Goal: Task Accomplishment & Management: Manage account settings

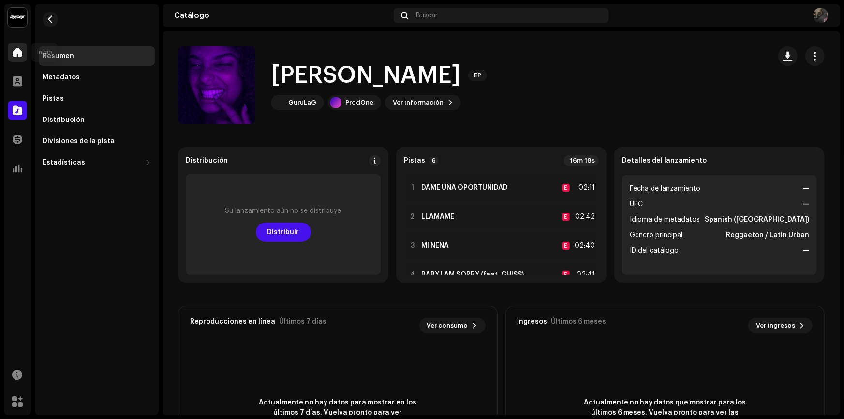
click at [20, 51] on span at bounding box center [18, 52] width 10 height 8
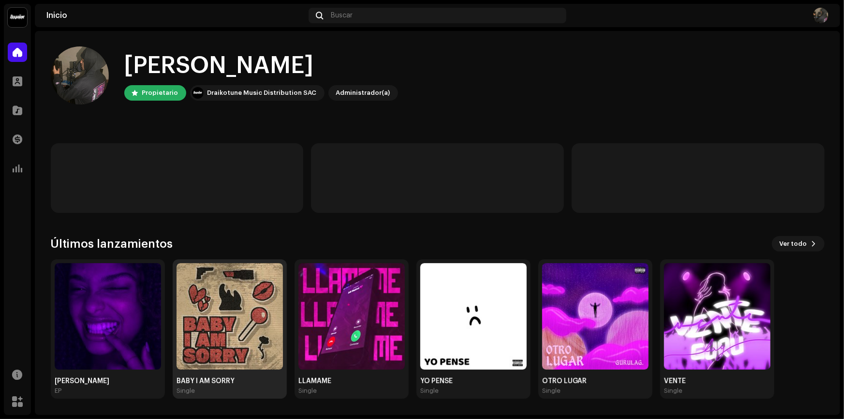
click at [215, 315] on img at bounding box center [230, 316] width 106 height 106
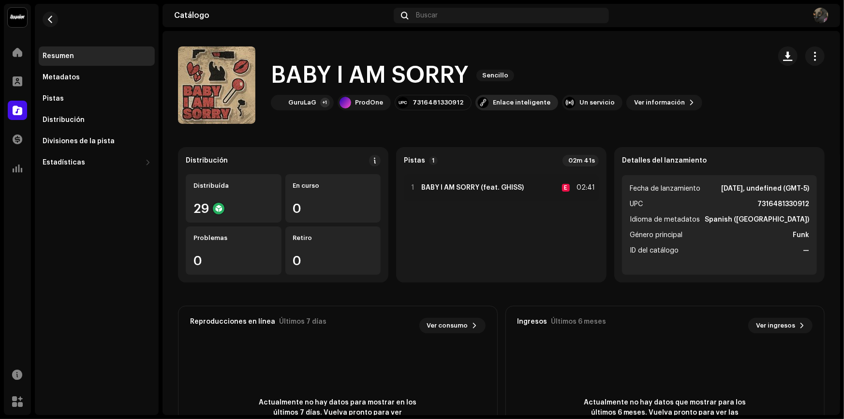
click at [499, 105] on div "Enlace inteligente" at bounding box center [522, 103] width 58 height 8
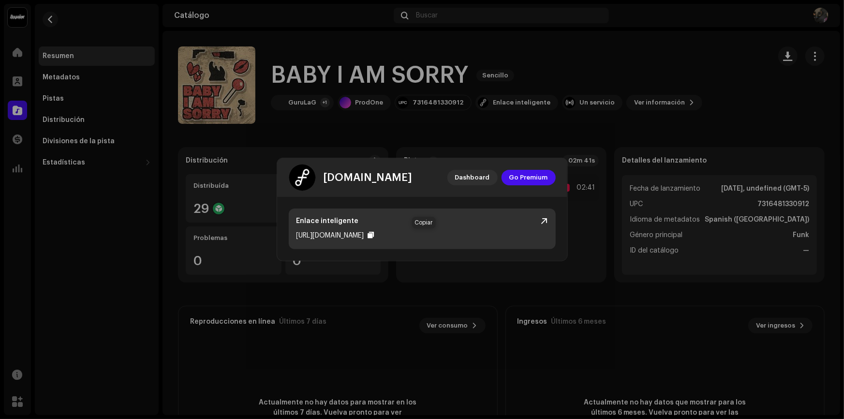
click at [374, 237] on div at bounding box center [371, 235] width 6 height 8
click at [374, 234] on div at bounding box center [371, 235] width 6 height 8
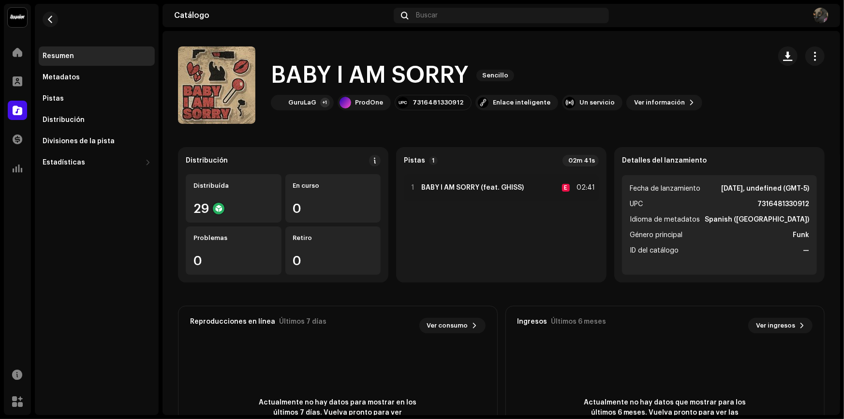
click at [708, 33] on div "[DOMAIN_NAME] Dashboard Go Premium Enlace inteligente [URL][DOMAIN_NAME]" at bounding box center [422, 209] width 844 height 419
click at [77, 73] on div "Metadatos" at bounding box center [97, 77] width 116 height 19
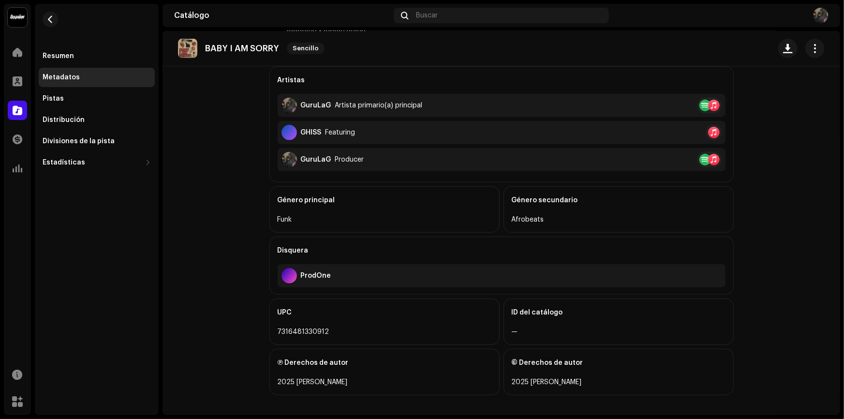
scroll to position [261, 0]
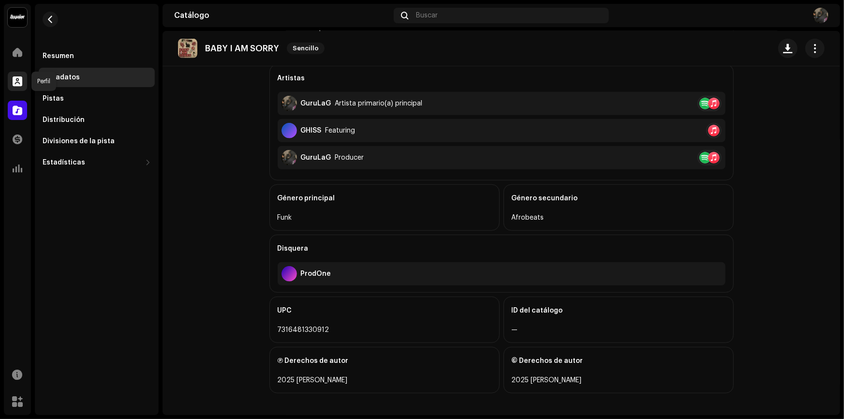
click at [19, 85] on span at bounding box center [18, 81] width 10 height 8
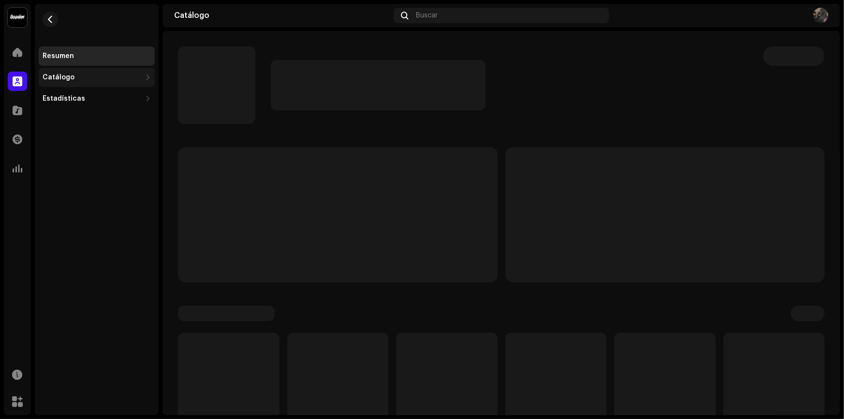
click at [80, 77] on div "Catálogo" at bounding box center [92, 78] width 99 height 8
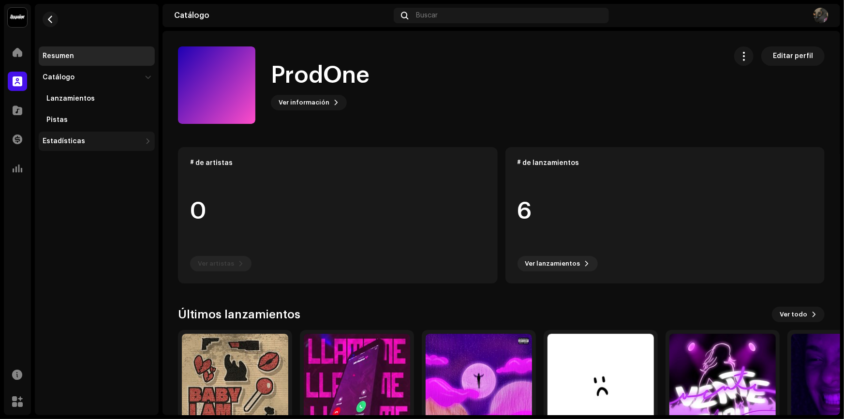
click at [74, 144] on div "Estadísticas" at bounding box center [64, 141] width 43 height 8
click at [23, 107] on div at bounding box center [17, 110] width 19 height 19
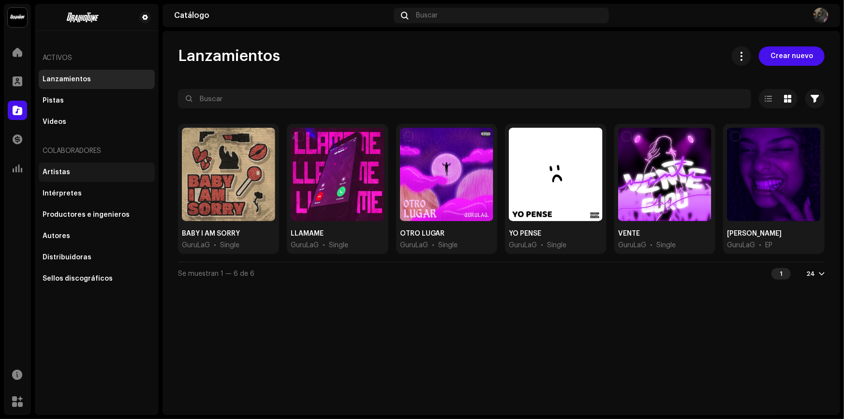
click at [88, 179] on div "Artistas" at bounding box center [97, 172] width 116 height 19
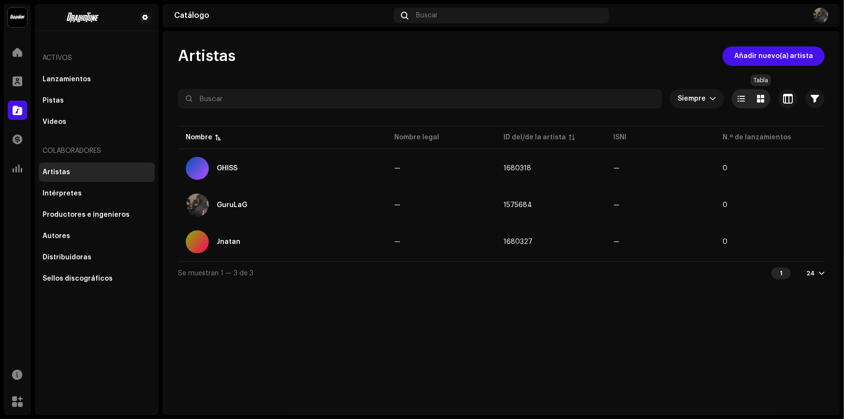
click at [759, 103] on div at bounding box center [760, 98] width 19 height 19
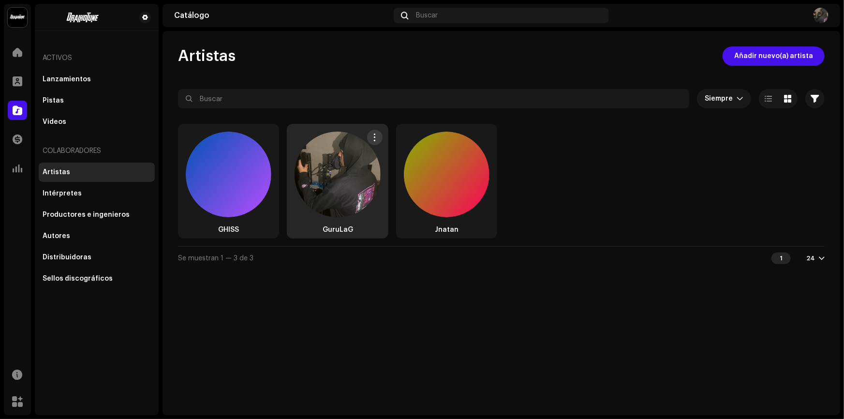
click at [325, 157] on img at bounding box center [338, 175] width 86 height 86
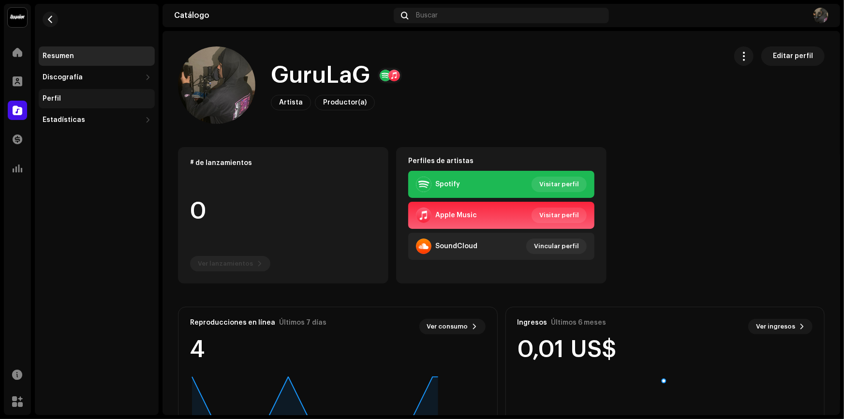
click at [61, 96] on div "Perfil" at bounding box center [97, 99] width 108 height 8
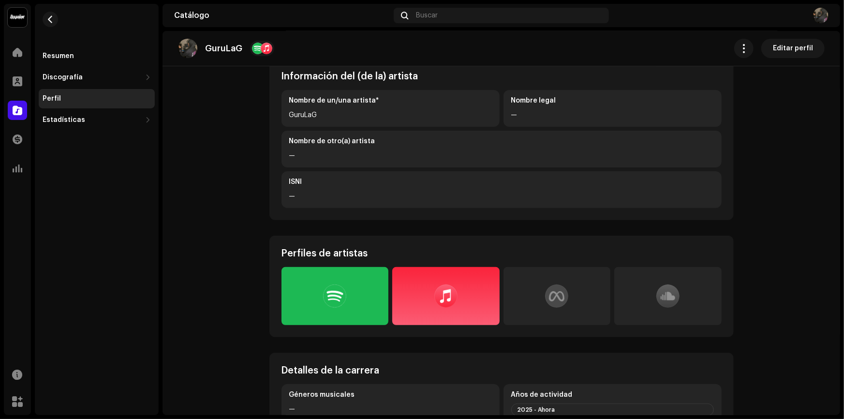
scroll to position [44, 0]
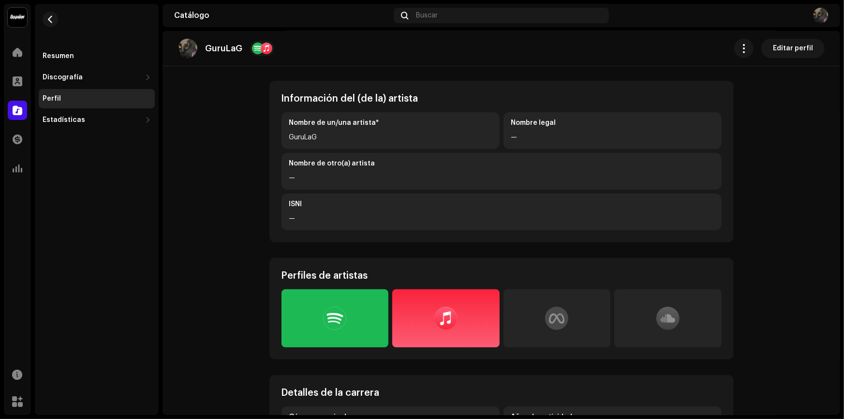
click at [564, 138] on div "—" at bounding box center [612, 138] width 203 height 12
click at [787, 45] on span "Editar perfil" at bounding box center [793, 48] width 40 height 19
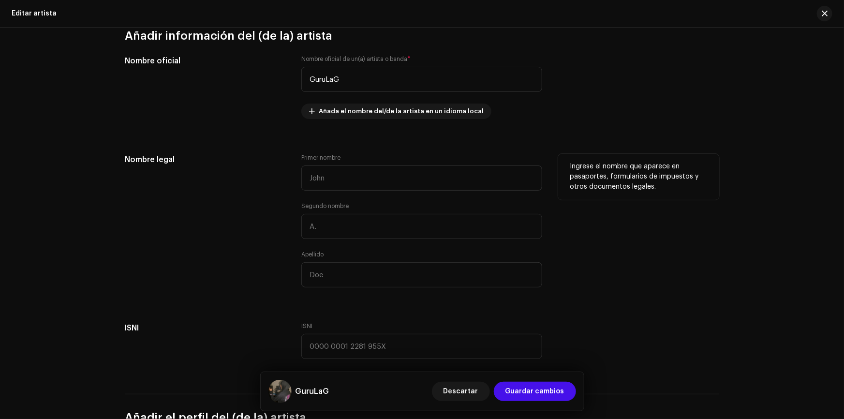
scroll to position [220, 0]
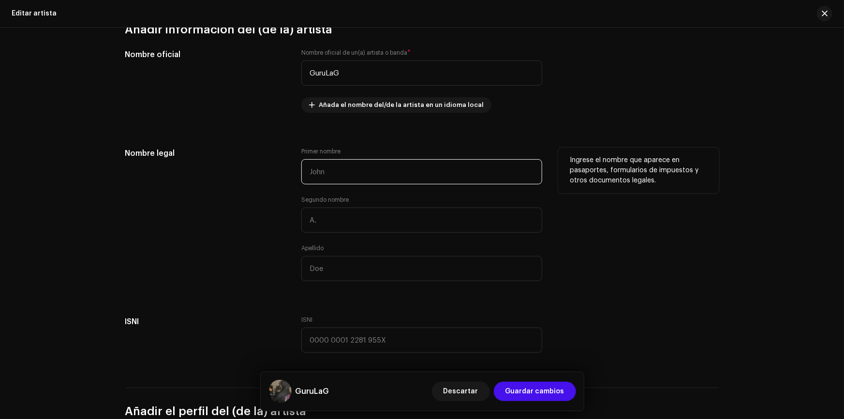
click at [356, 165] on input "text" at bounding box center [421, 171] width 241 height 25
type input "[PERSON_NAME]"
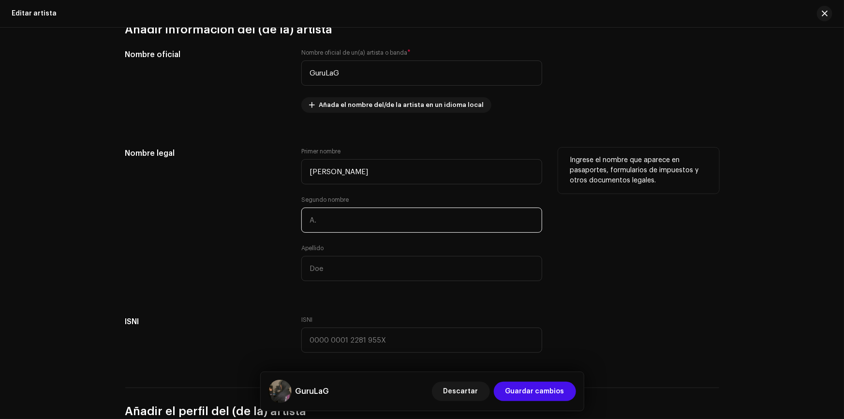
click at [326, 211] on input "text" at bounding box center [421, 220] width 241 height 25
type input "[PERSON_NAME]"
click at [339, 270] on input "text" at bounding box center [421, 268] width 241 height 25
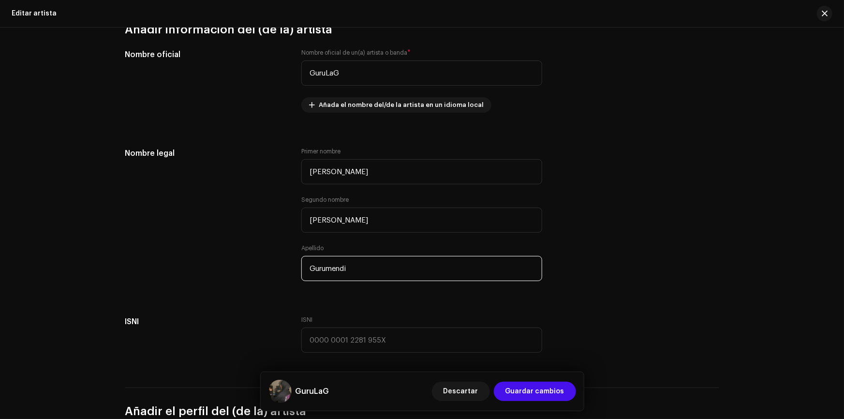
type input "Gurumendi"
click at [736, 272] on div "Editar artista Complete los siguientes pasos para editar al (a la) artista. Aña…" at bounding box center [422, 223] width 844 height 391
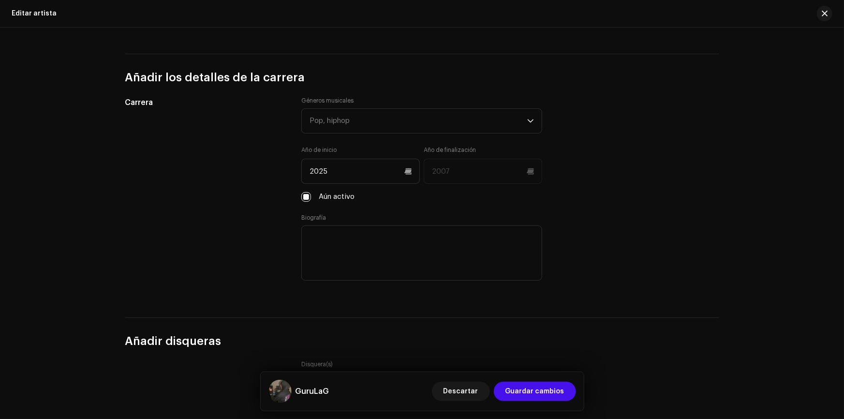
scroll to position [836, 0]
click at [427, 119] on div "Pop, hiphop" at bounding box center [419, 119] width 218 height 24
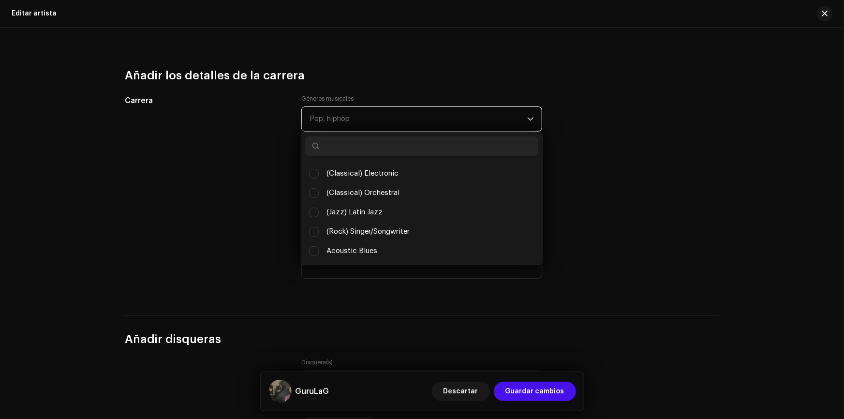
scroll to position [5, 41]
click at [417, 120] on div "Pop, hiphop" at bounding box center [419, 119] width 218 height 24
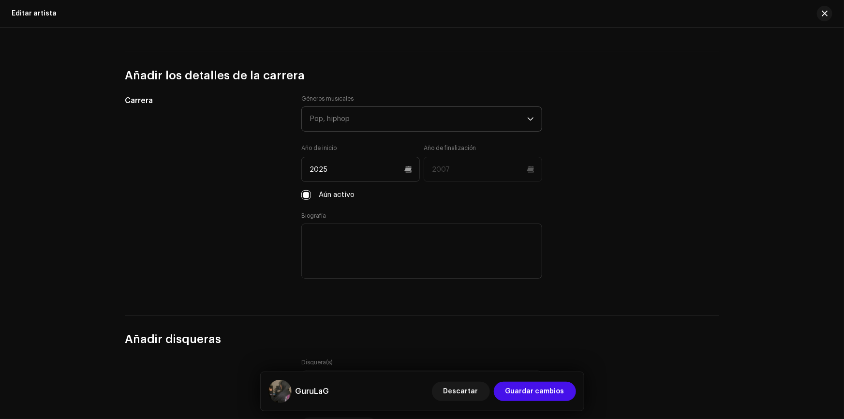
click at [417, 120] on div "Pop, hiphop" at bounding box center [419, 119] width 218 height 24
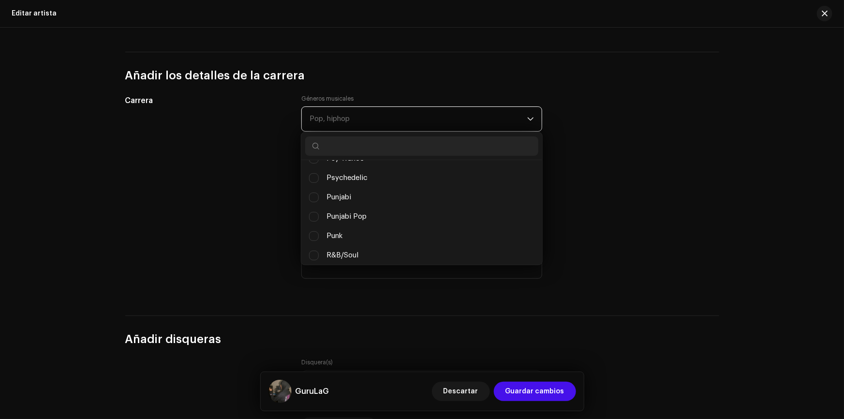
scroll to position [6324, 0]
click at [371, 144] on input "text" at bounding box center [421, 145] width 233 height 19
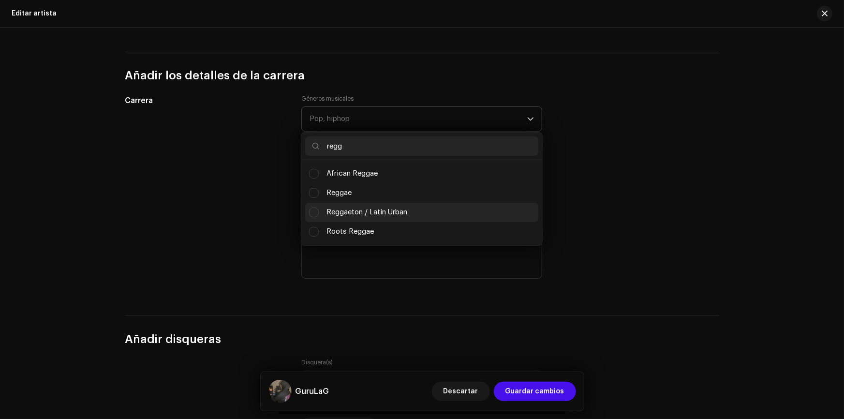
type input "regg"
click at [374, 209] on span "Reggaeton / Latin Urban" at bounding box center [367, 212] width 81 height 11
checkbox input "true"
click at [378, 142] on input "regg" at bounding box center [421, 145] width 233 height 19
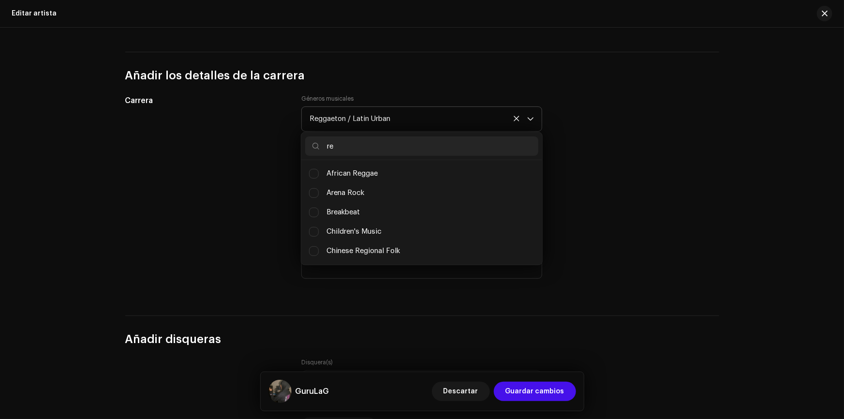
type input "r"
type input "h"
type input "r"
type input "t"
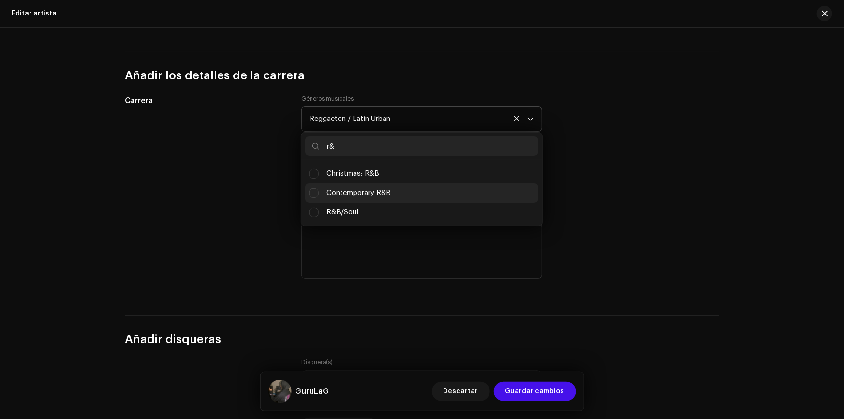
type input "r&"
click at [407, 189] on li "Contemporary R&B" at bounding box center [421, 192] width 233 height 19
checkbox input "true"
click at [410, 140] on input "r&" at bounding box center [421, 145] width 233 height 19
type input "r"
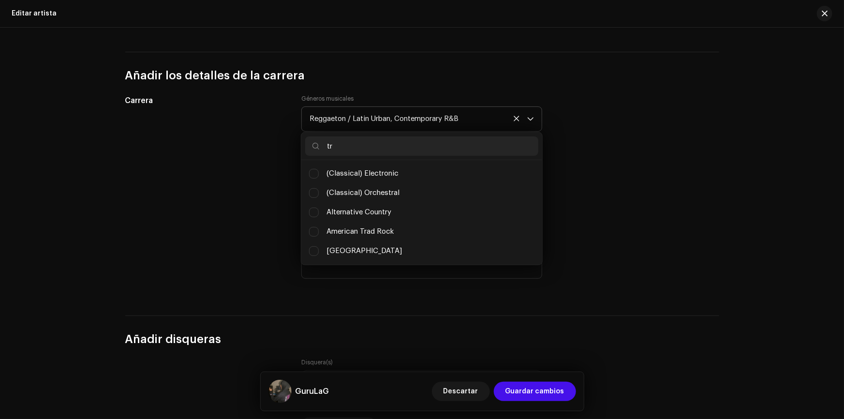
type input "t"
type input "r"
type input "hip"
click at [324, 215] on li "Hip Hop/Rap" at bounding box center [421, 212] width 233 height 19
checkbox input "true"
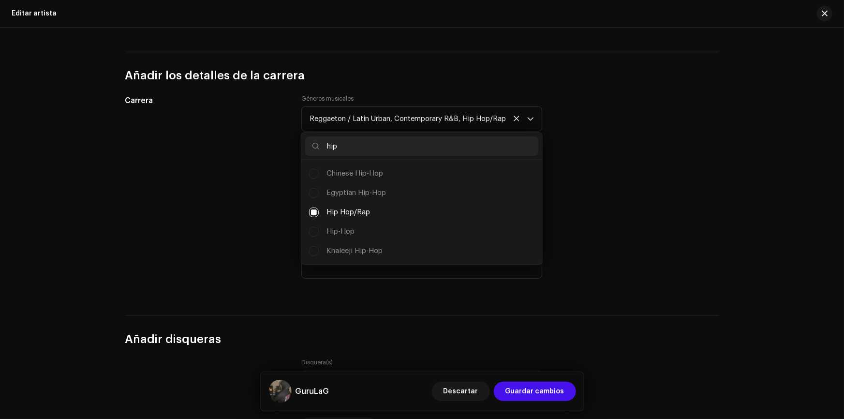
click at [583, 108] on div "Carrera Géneros musicales Reggaeton / Latin Urban, Contemporary R&B, Hip Hop/Ra…" at bounding box center [422, 193] width 594 height 197
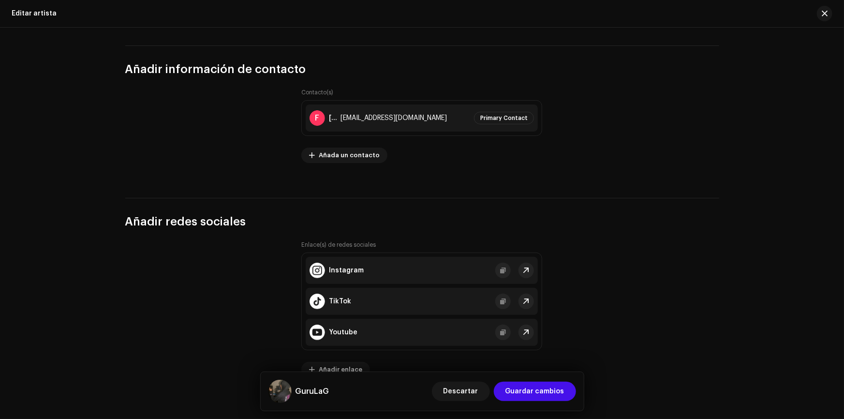
scroll to position [1285, 0]
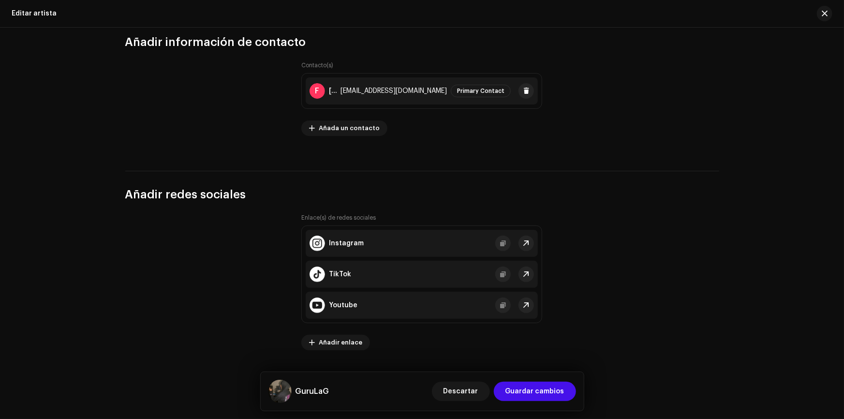
click at [447, 90] on div "[EMAIL_ADDRESS][DOMAIN_NAME]" at bounding box center [394, 91] width 106 height 8
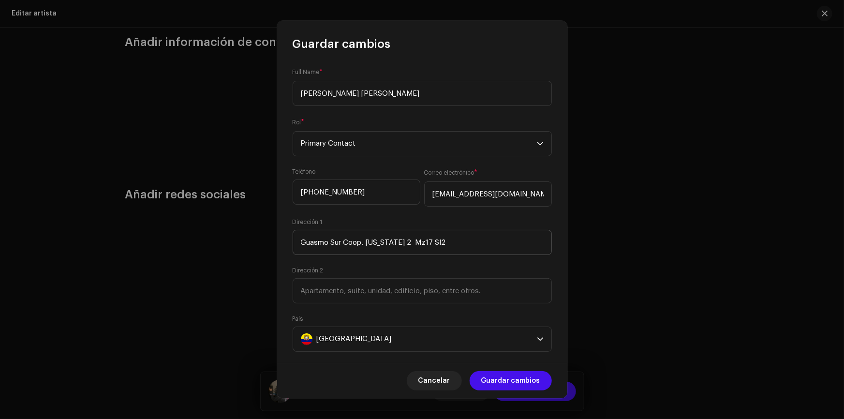
scroll to position [112, 0]
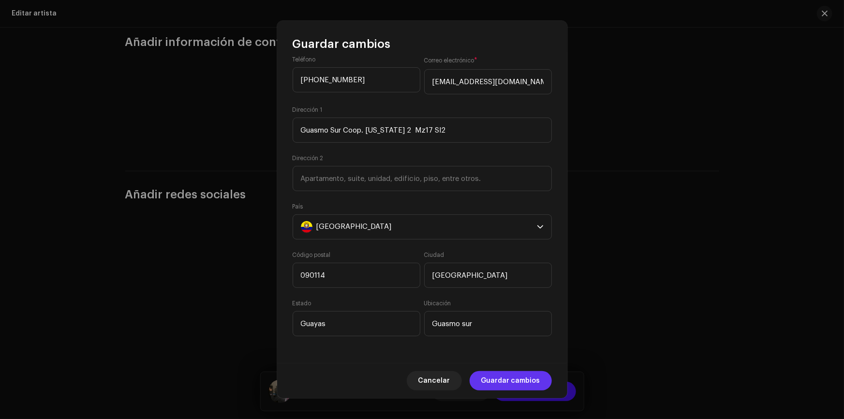
click at [522, 385] on span "Guardar cambios" at bounding box center [510, 380] width 59 height 19
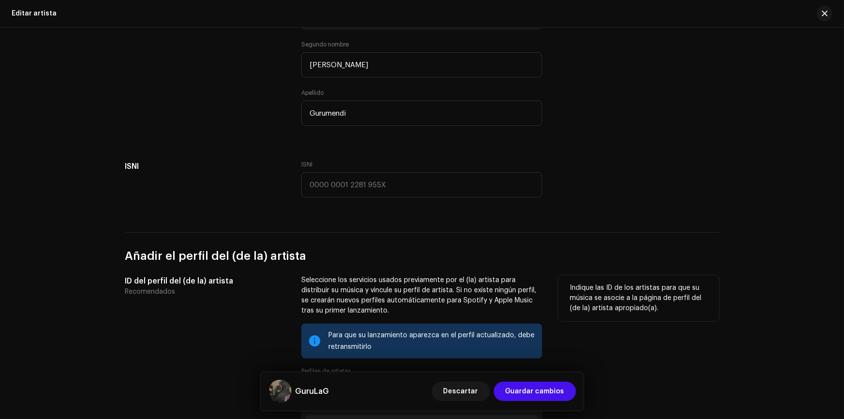
scroll to position [317, 0]
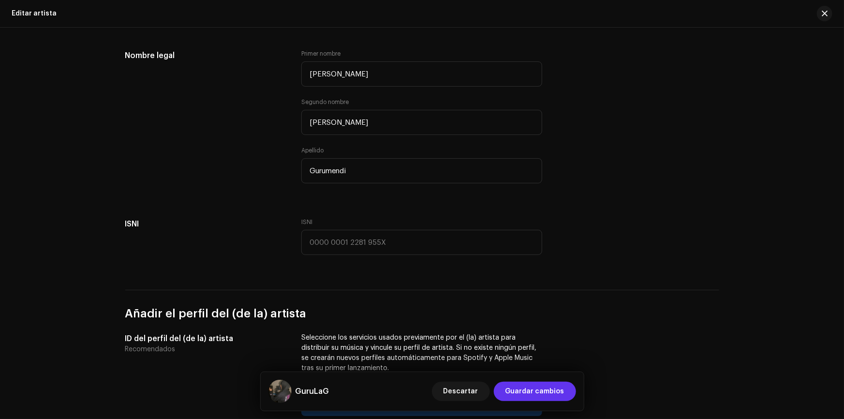
click at [528, 397] on span "Guardar cambios" at bounding box center [535, 391] width 59 height 19
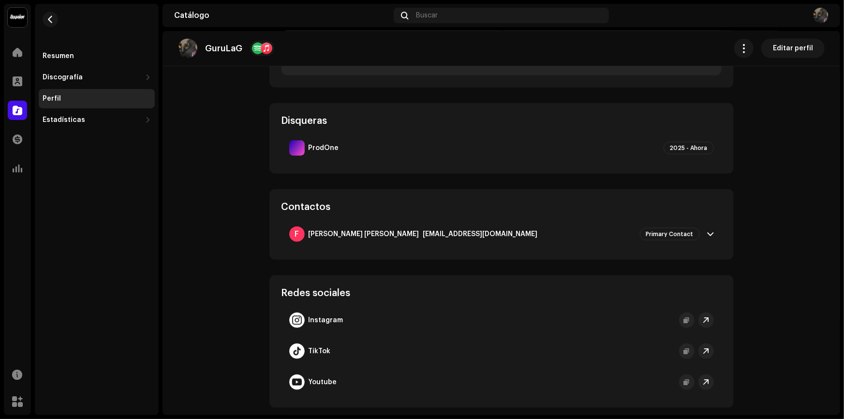
scroll to position [460, 0]
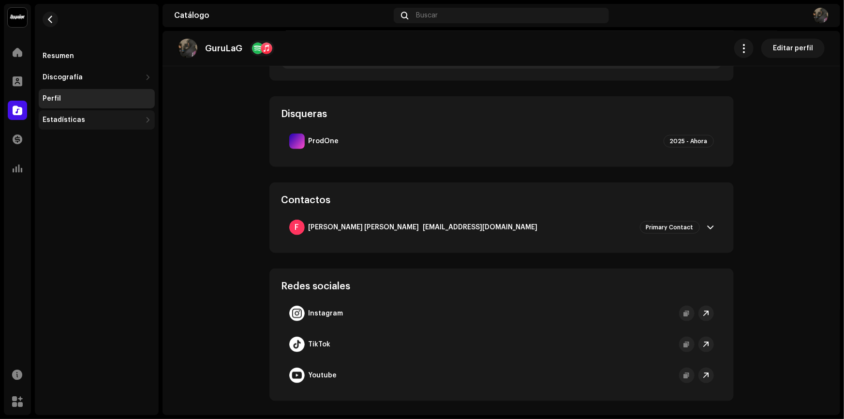
click at [65, 124] on div "Estadísticas" at bounding box center [97, 119] width 116 height 19
click at [76, 179] on div "Ingresos" at bounding box center [97, 183] width 116 height 19
click at [82, 186] on div "Ingresos" at bounding box center [98, 184] width 105 height 8
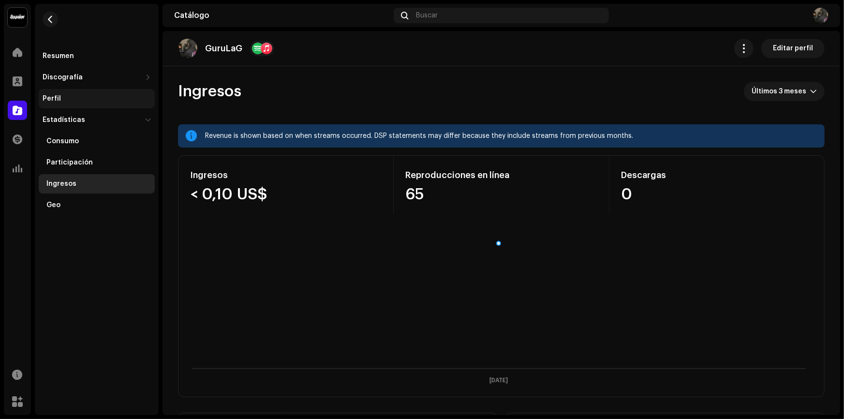
click at [72, 106] on div "Perfil" at bounding box center [97, 98] width 116 height 19
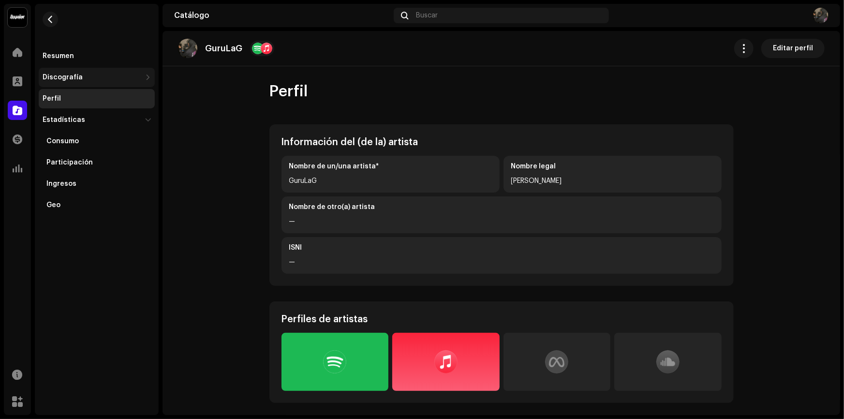
click at [86, 82] on div "Discografía" at bounding box center [97, 77] width 116 height 19
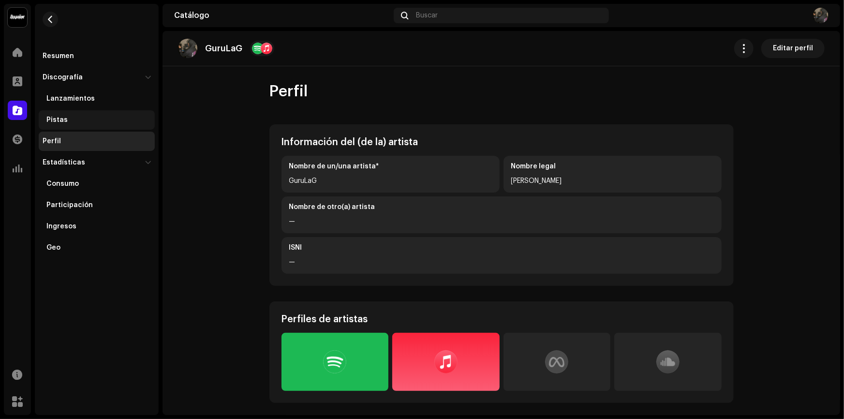
click at [80, 113] on div "Pistas" at bounding box center [97, 119] width 116 height 19
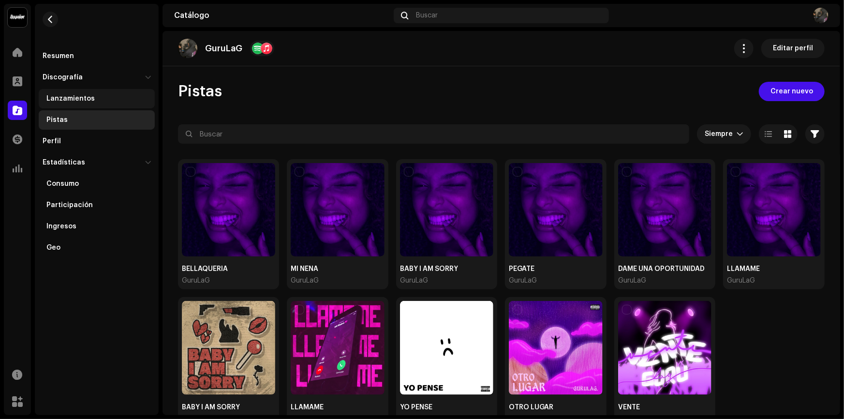
click at [115, 103] on div "Lanzamientos" at bounding box center [97, 98] width 116 height 19
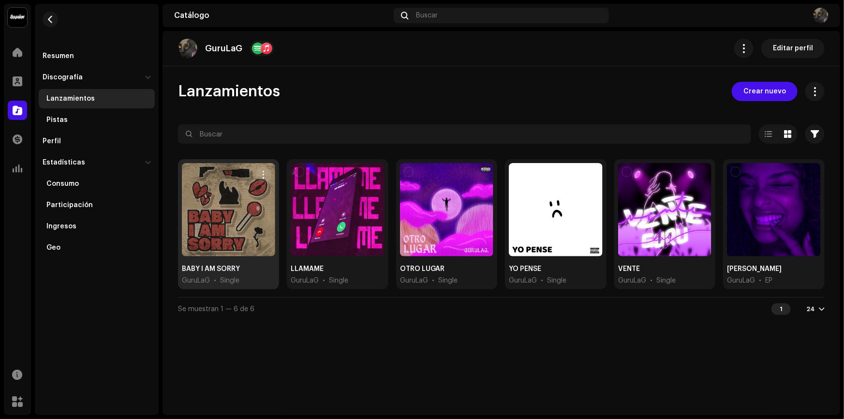
click at [220, 217] on div at bounding box center [228, 209] width 93 height 93
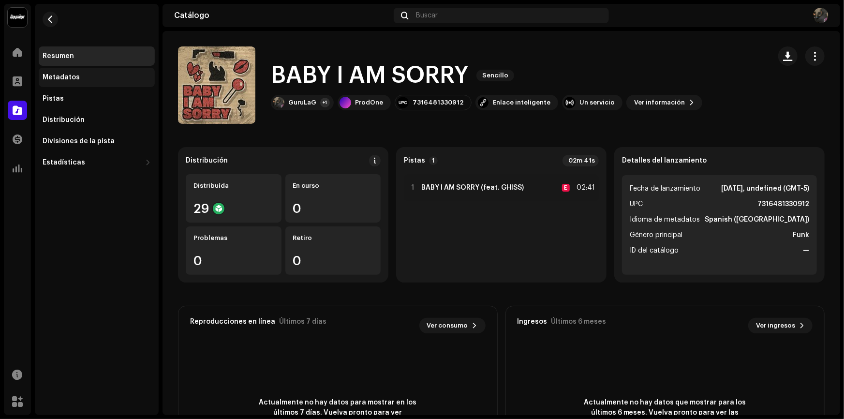
click at [85, 70] on div "Metadatos" at bounding box center [97, 77] width 116 height 19
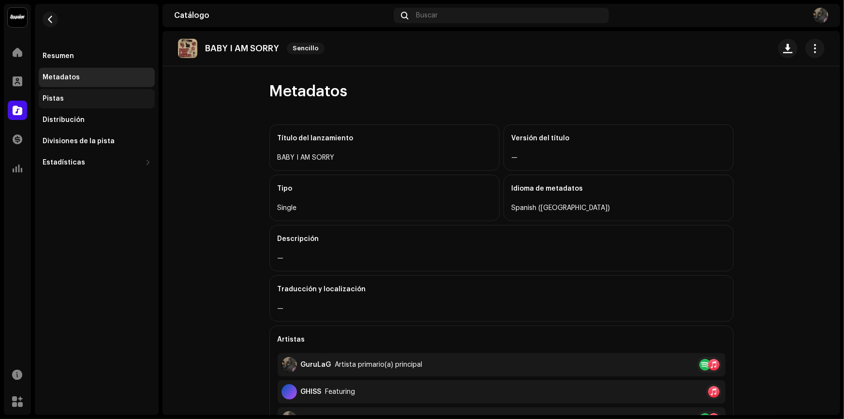
click at [121, 92] on div "Pistas" at bounding box center [97, 98] width 116 height 19
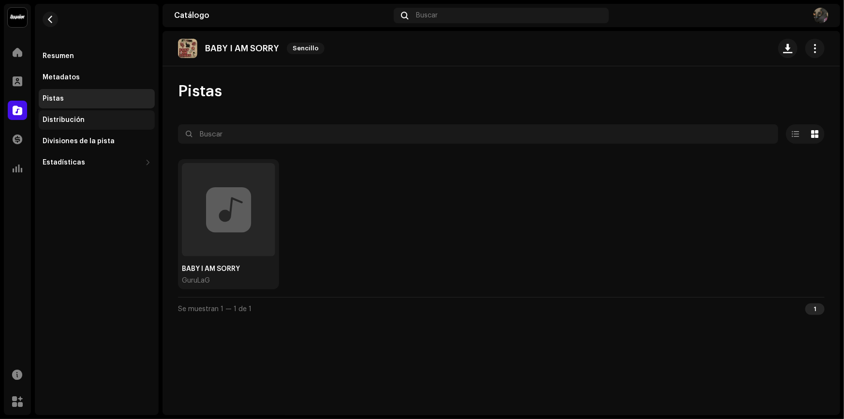
click at [82, 120] on div "Distribución" at bounding box center [97, 120] width 108 height 8
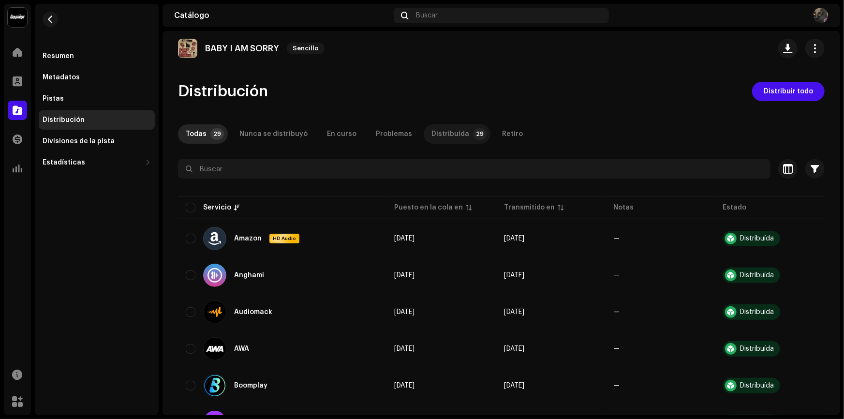
click at [455, 130] on div "Distribuída" at bounding box center [451, 133] width 38 height 19
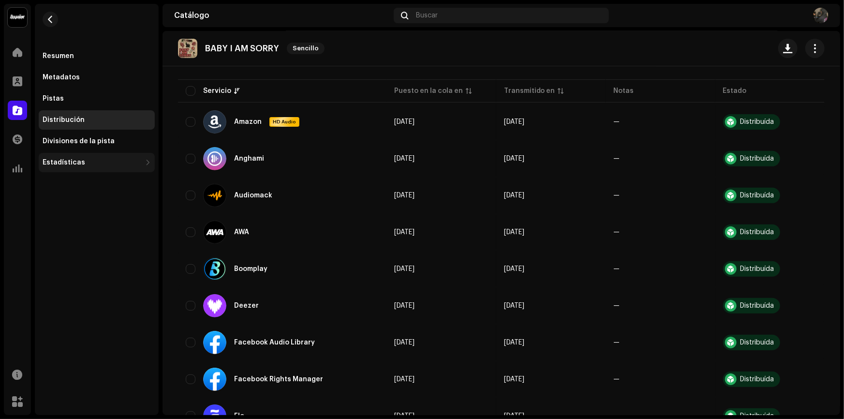
scroll to position [132, 0]
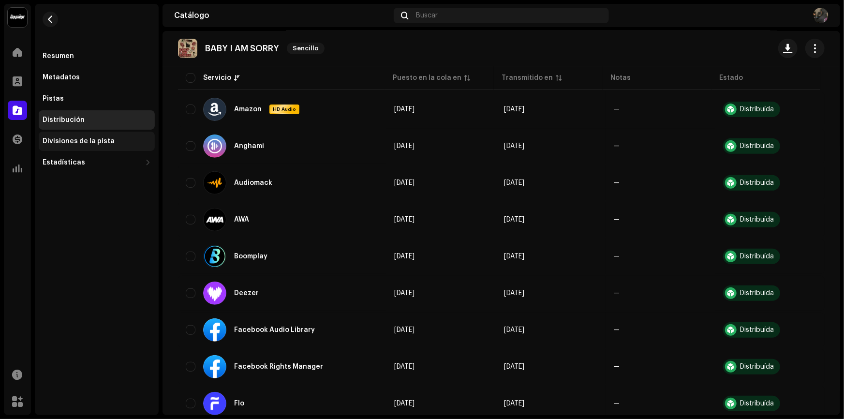
click at [97, 140] on div "Divisiones de la pista" at bounding box center [79, 141] width 72 height 8
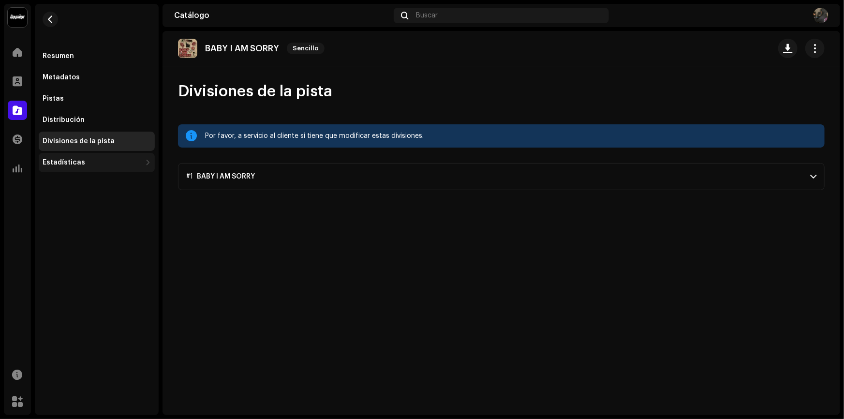
click at [88, 160] on div "Estadísticas" at bounding box center [92, 163] width 99 height 8
click at [60, 101] on div "Pistas" at bounding box center [53, 99] width 21 height 8
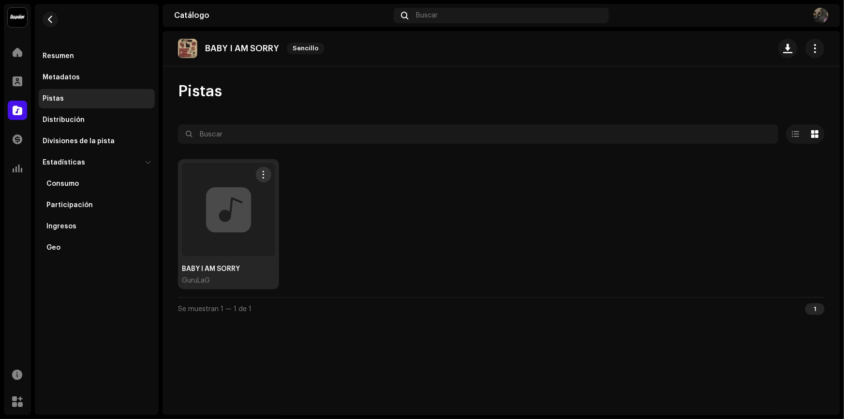
click at [243, 197] on div at bounding box center [228, 209] width 93 height 93
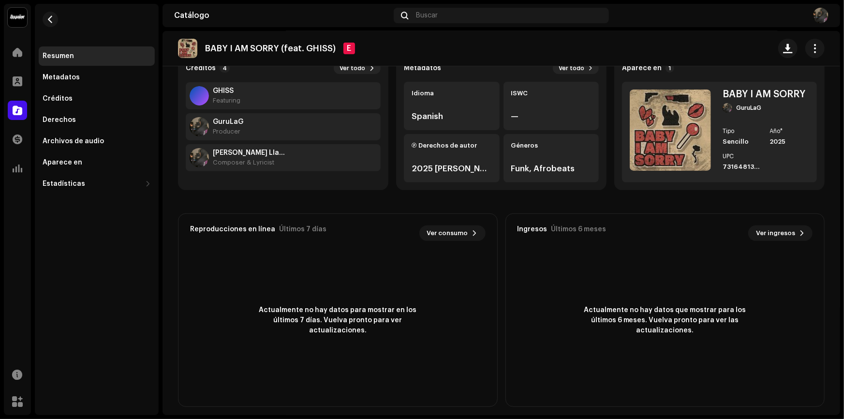
scroll to position [99, 0]
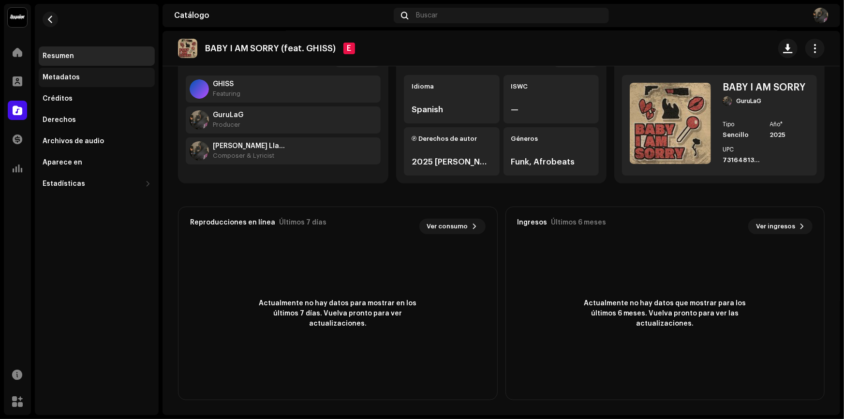
click at [99, 75] on div "Metadatos" at bounding box center [97, 78] width 108 height 8
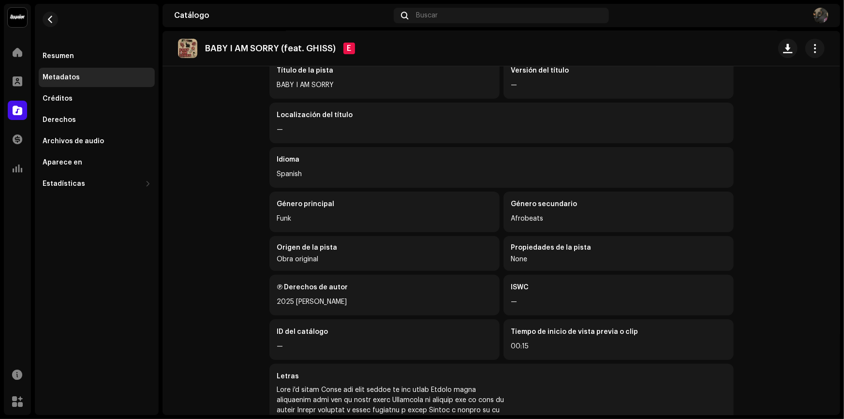
scroll to position [88, 0]
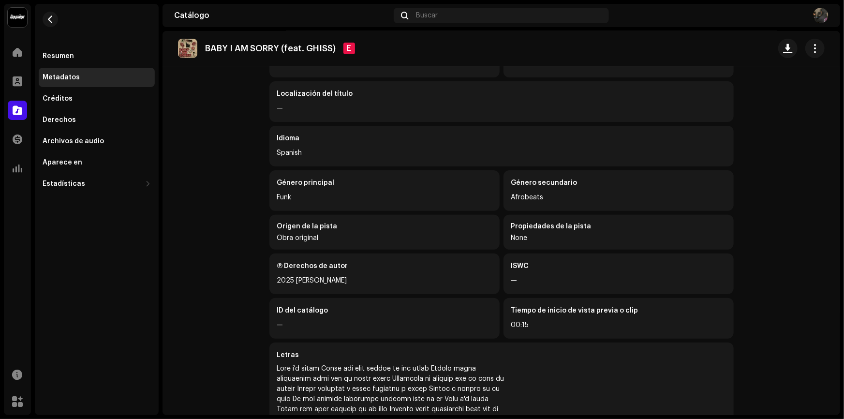
click at [543, 239] on div "None" at bounding box center [618, 238] width 215 height 8
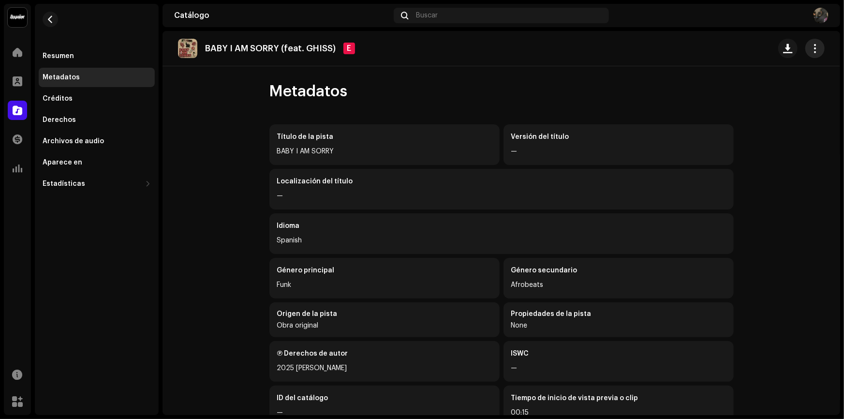
click at [811, 50] on span "button" at bounding box center [815, 49] width 9 height 8
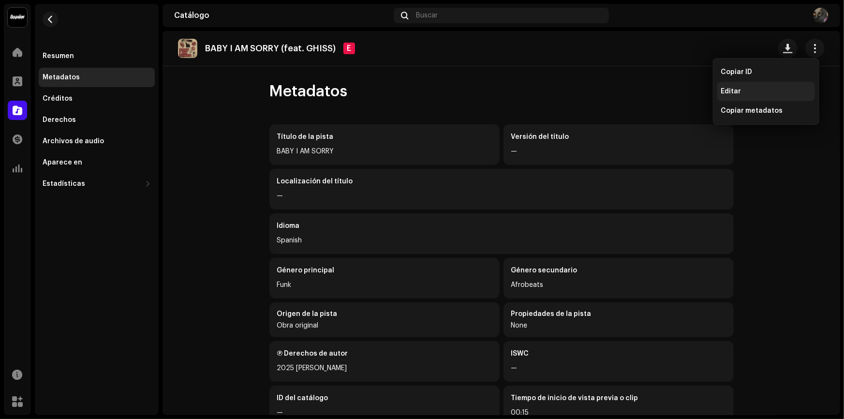
click at [757, 100] on div "Editar" at bounding box center [766, 91] width 98 height 19
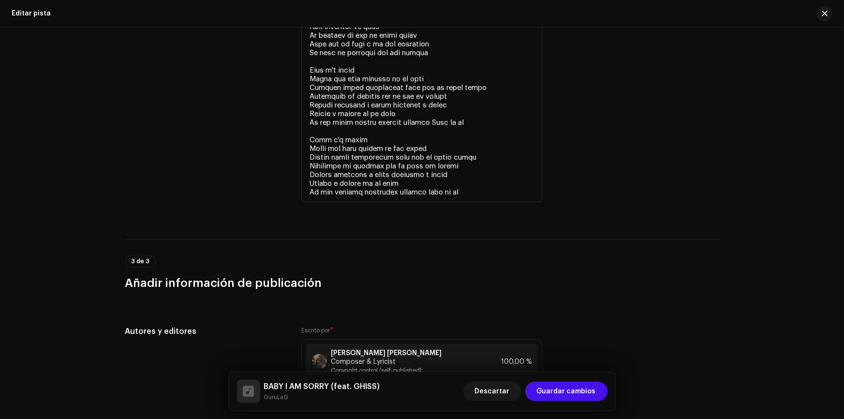
scroll to position [2155, 0]
click at [824, 19] on button "button" at bounding box center [824, 13] width 15 height 15
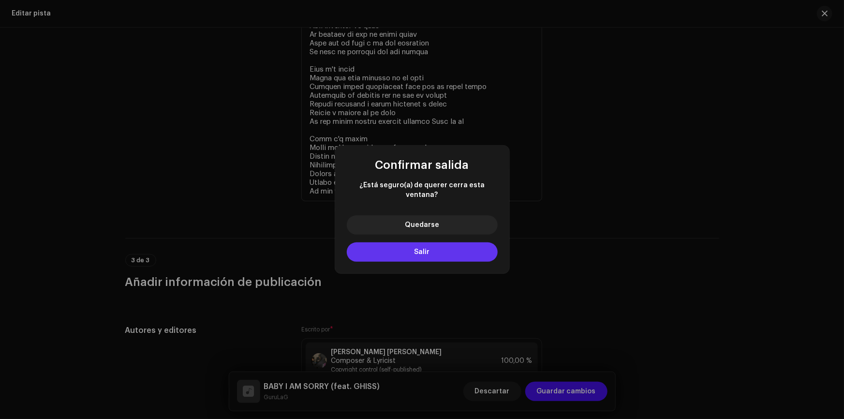
click at [412, 243] on button "Salir" at bounding box center [422, 251] width 151 height 19
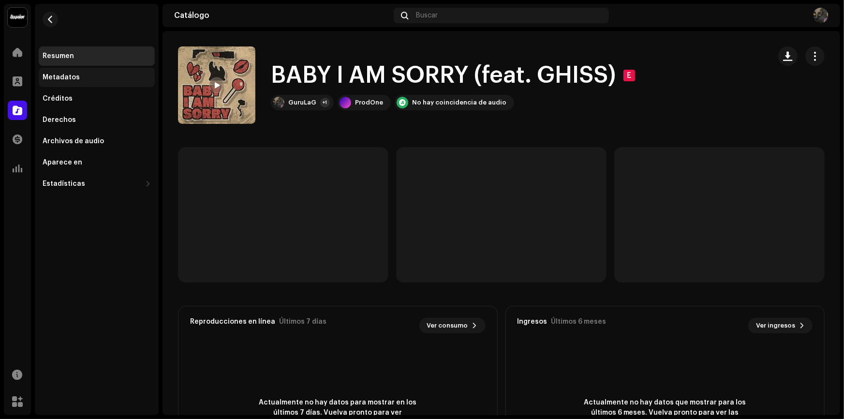
click at [60, 69] on div "Metadatos" at bounding box center [97, 77] width 116 height 19
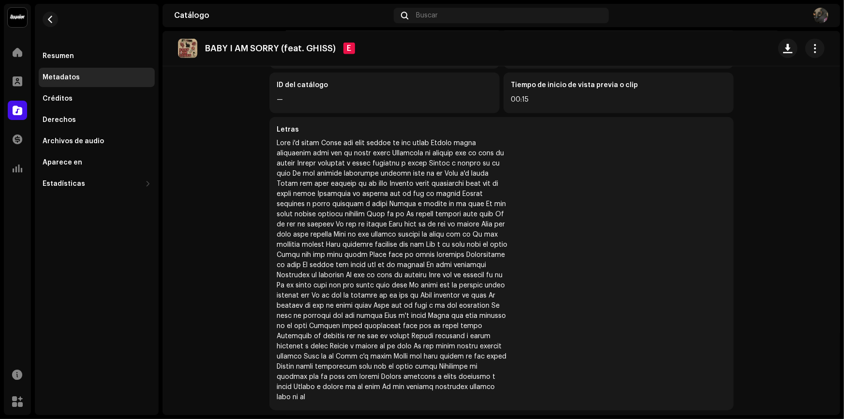
scroll to position [181, 0]
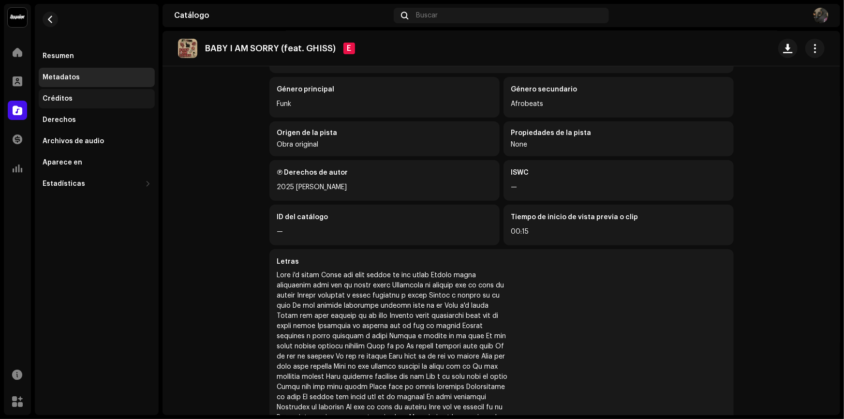
click at [73, 95] on div "Créditos" at bounding box center [97, 99] width 108 height 8
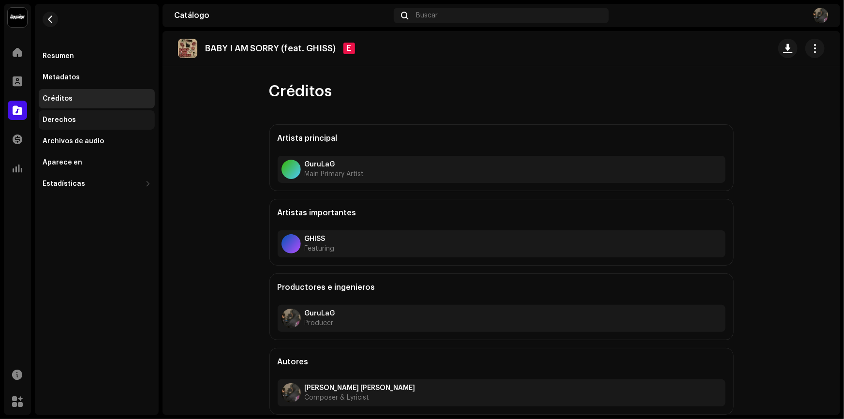
click at [94, 122] on div "Derechos" at bounding box center [97, 120] width 108 height 8
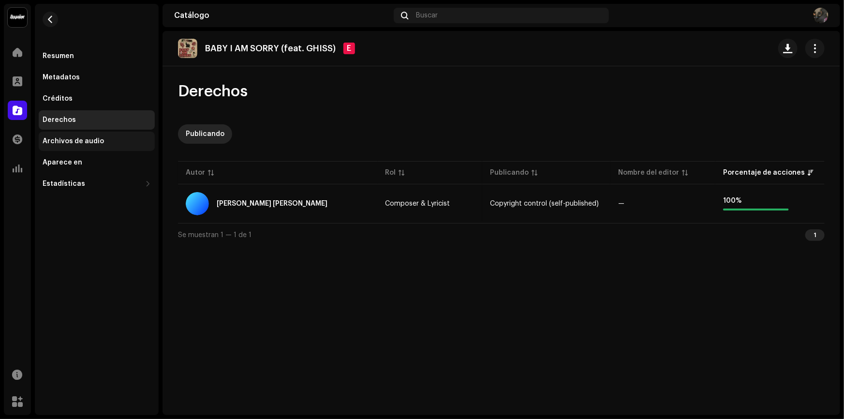
click at [74, 139] on div "Archivos de audio" at bounding box center [73, 141] width 61 height 8
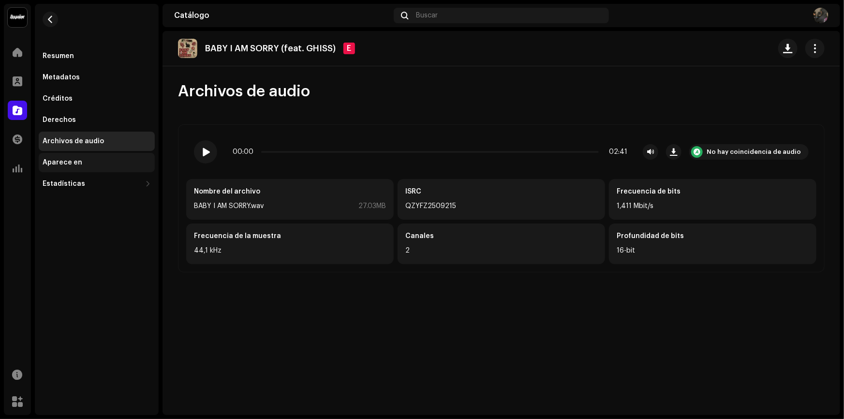
click at [90, 164] on div "Aparece en" at bounding box center [97, 163] width 108 height 8
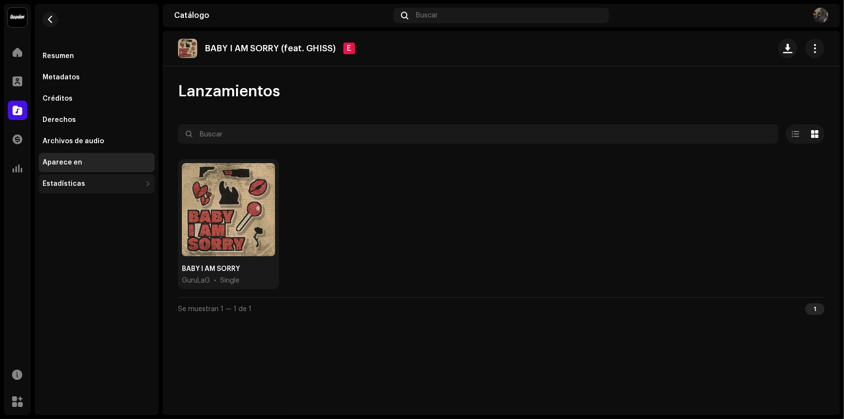
click at [83, 183] on div "Estadísticas" at bounding box center [92, 184] width 99 height 8
click at [51, 19] on span "button" at bounding box center [50, 19] width 7 height 8
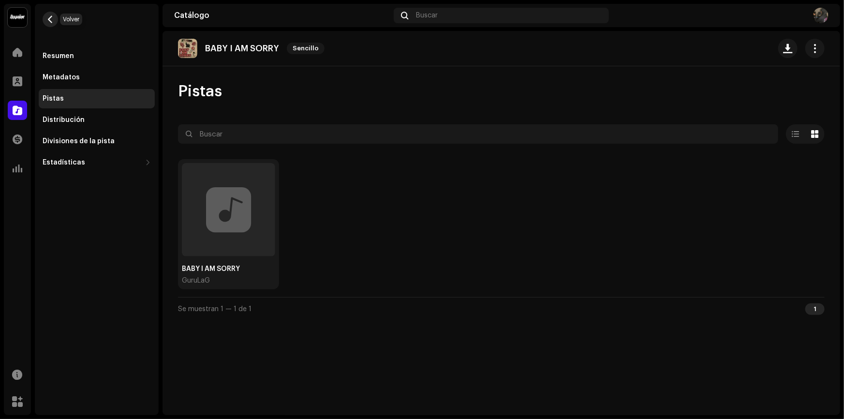
click at [53, 19] on span "button" at bounding box center [50, 19] width 7 height 8
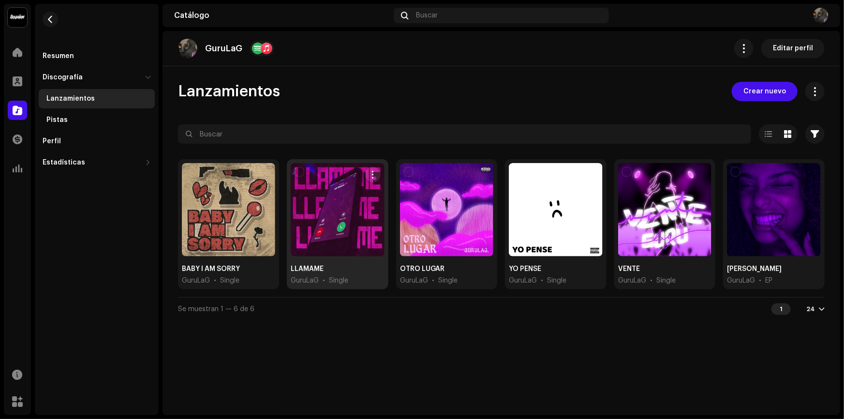
click at [317, 245] on div at bounding box center [337, 209] width 93 height 93
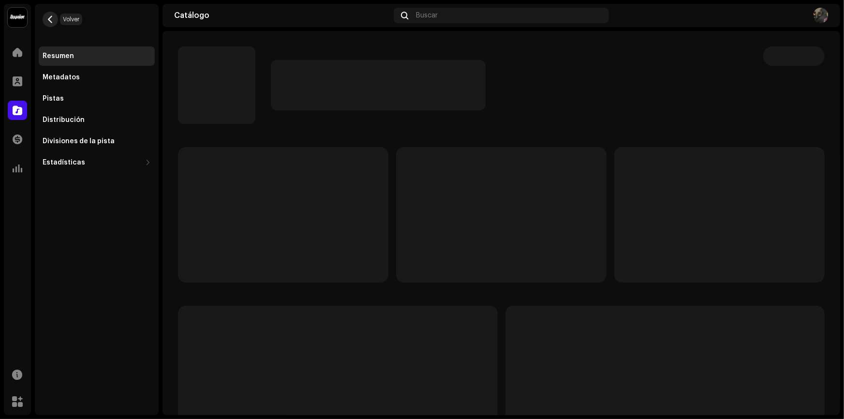
click at [52, 16] on span "button" at bounding box center [50, 19] width 7 height 8
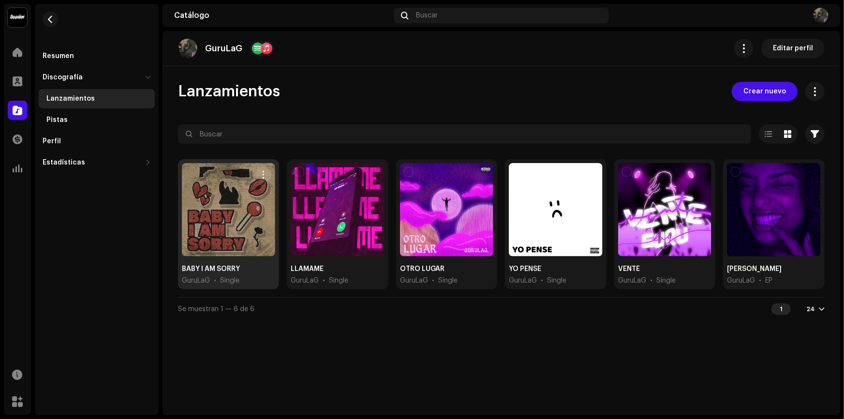
click at [232, 220] on div at bounding box center [228, 209] width 93 height 93
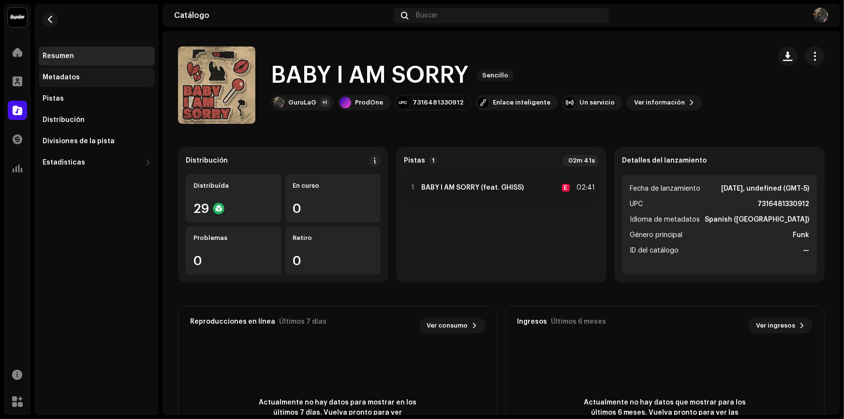
click at [95, 81] on div "Metadatos" at bounding box center [97, 78] width 108 height 8
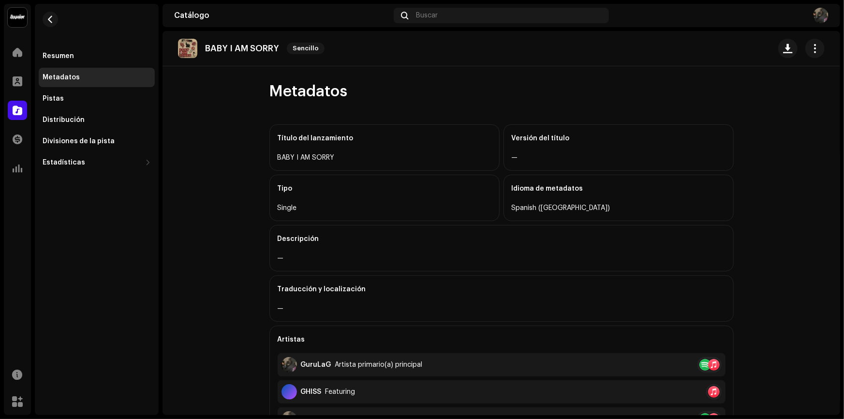
scroll to position [261, 0]
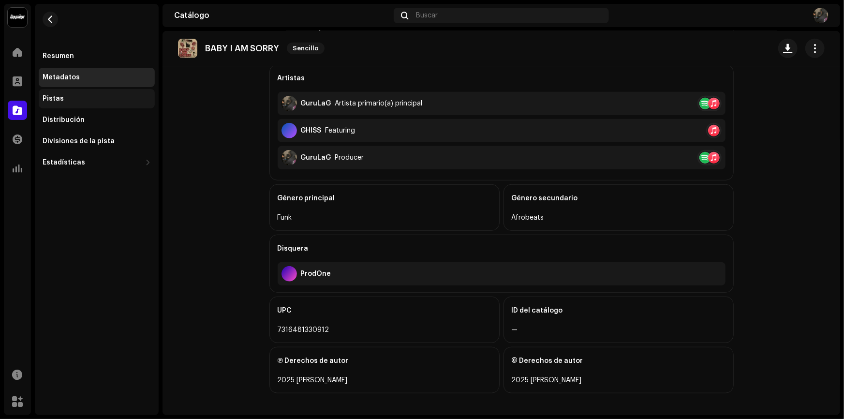
click at [60, 97] on div "Pistas" at bounding box center [53, 99] width 21 height 8
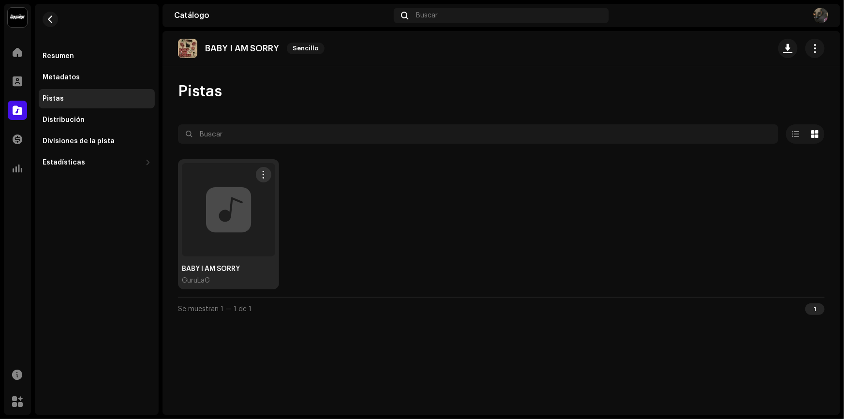
click at [251, 226] on div at bounding box center [228, 209] width 93 height 93
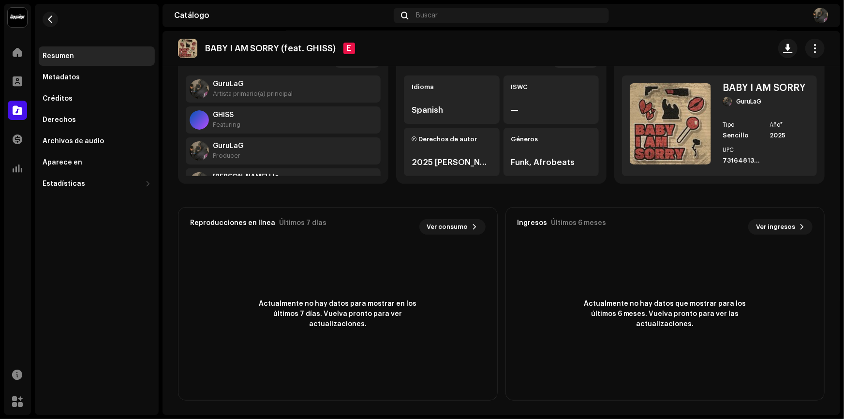
scroll to position [99, 0]
click at [30, 14] on navigation-account-switch "Prodone" at bounding box center [17, 17] width 27 height 27
click at [21, 14] on img at bounding box center [17, 17] width 19 height 19
click at [141, 21] on button at bounding box center [140, 22] width 12 height 12
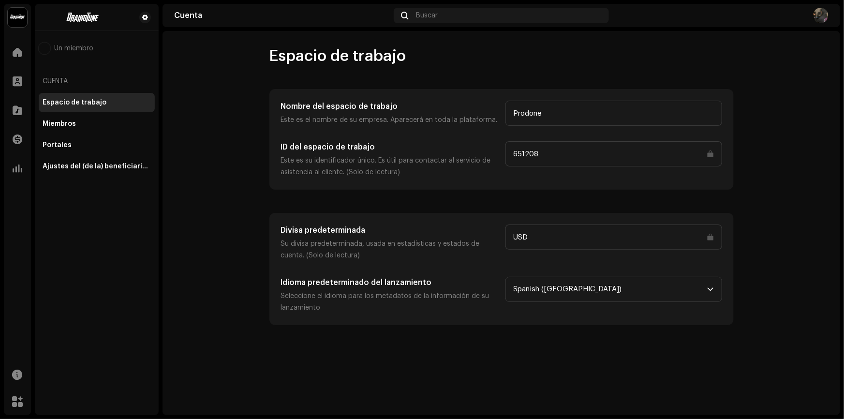
drag, startPoint x: 562, startPoint y: 154, endPoint x: 517, endPoint y: 155, distance: 45.5
click at [517, 155] on input "651208" at bounding box center [614, 153] width 217 height 25
click at [537, 153] on input "651208" at bounding box center [614, 153] width 217 height 25
click at [555, 152] on input "651208" at bounding box center [614, 153] width 217 height 25
drag, startPoint x: 556, startPoint y: 152, endPoint x: 499, endPoint y: 152, distance: 57.1
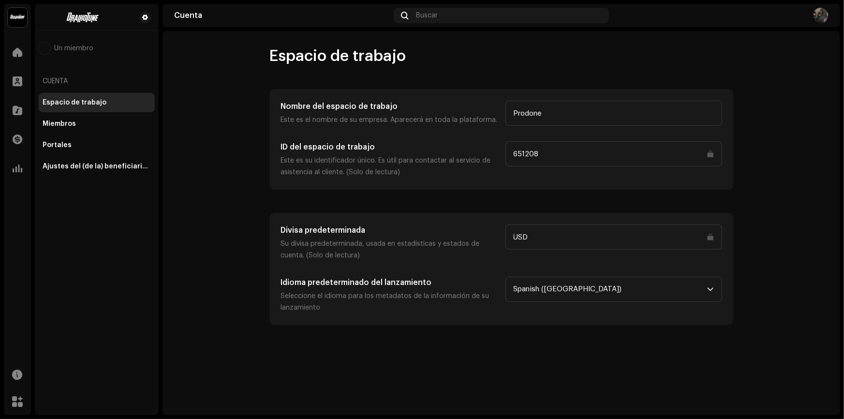
click at [499, 152] on div "ID del espacio de trabajo Este es su identificador único. Es útil para contacta…" at bounding box center [501, 159] width 441 height 37
